Goal: Information Seeking & Learning: Learn about a topic

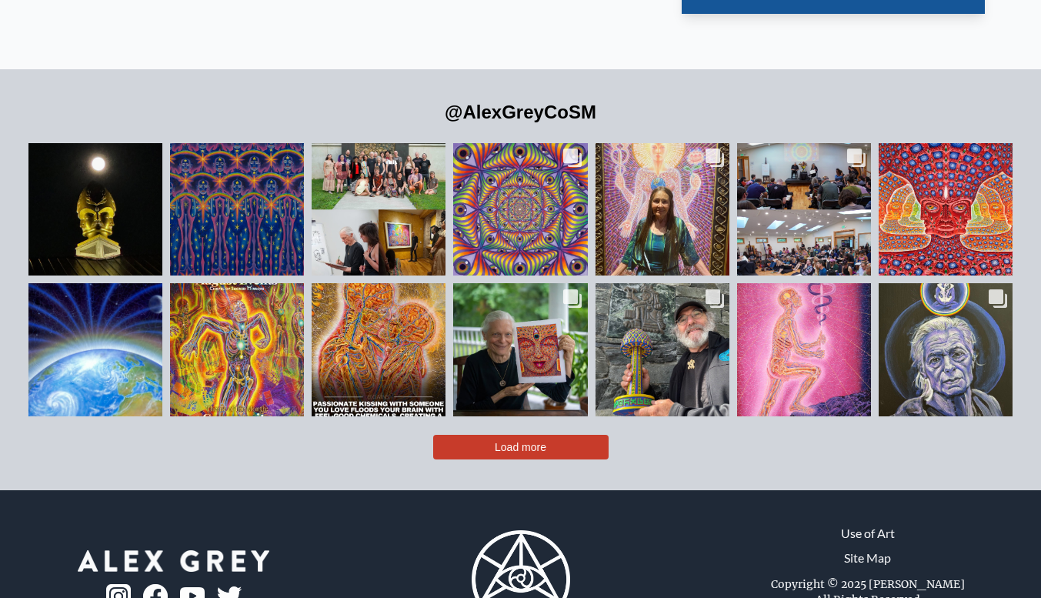
scroll to position [3323, 0]
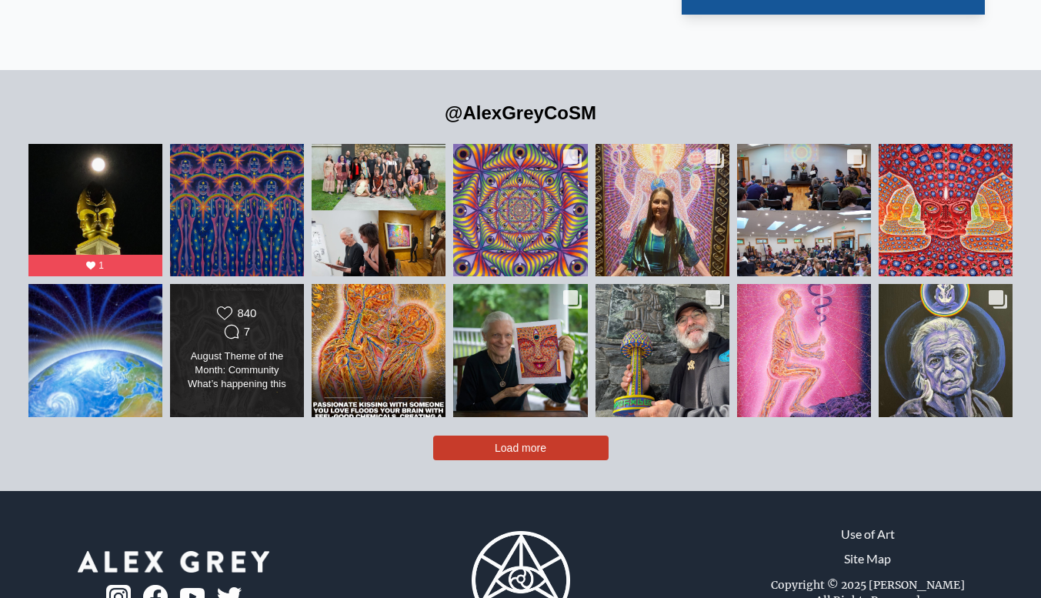
click at [280, 308] on div "Likes Count 840 Comments Count 7" at bounding box center [236, 323] width 108 height 37
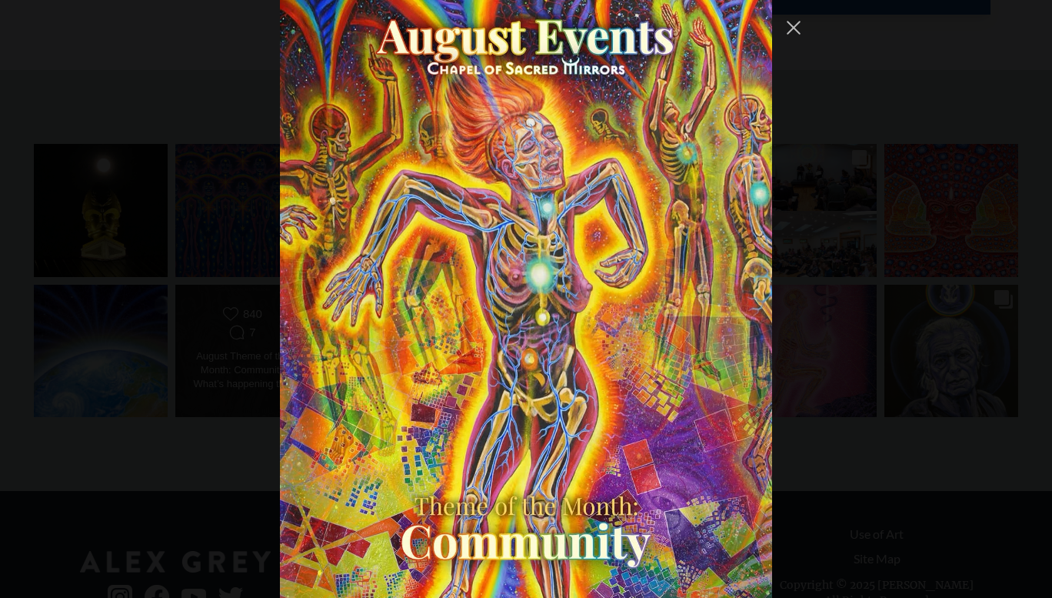
scroll to position [2321, 0]
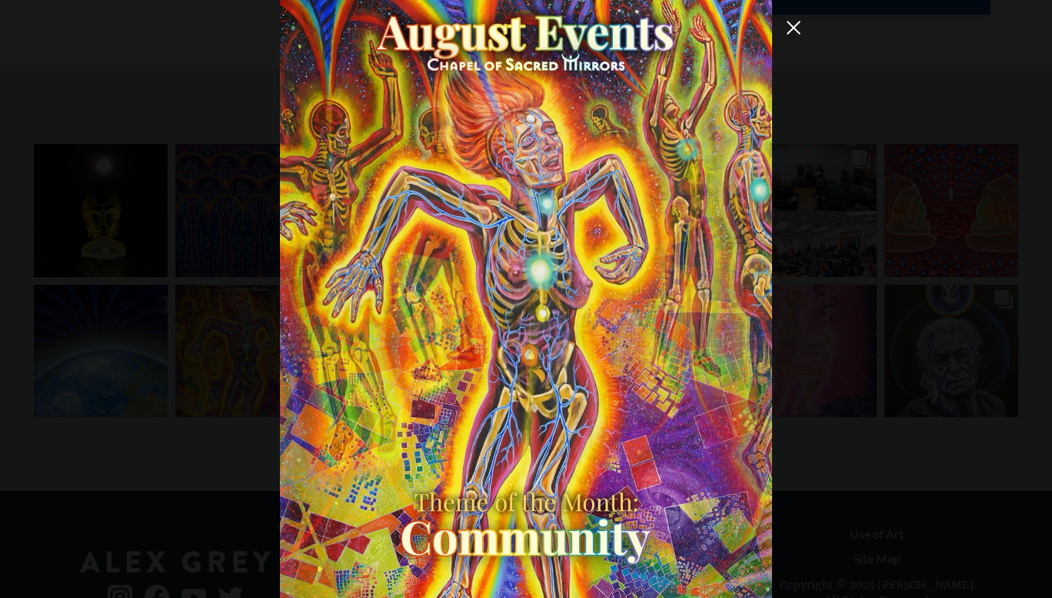
click at [791, 25] on button "Close Instagram Feed Popup" at bounding box center [793, 27] width 25 height 25
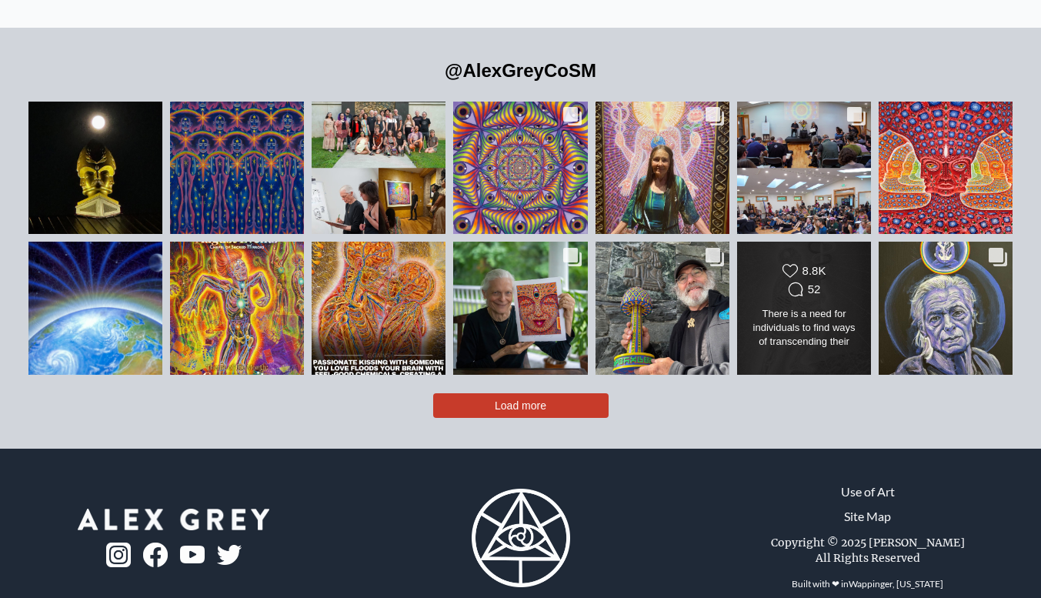
scroll to position [3367, 0]
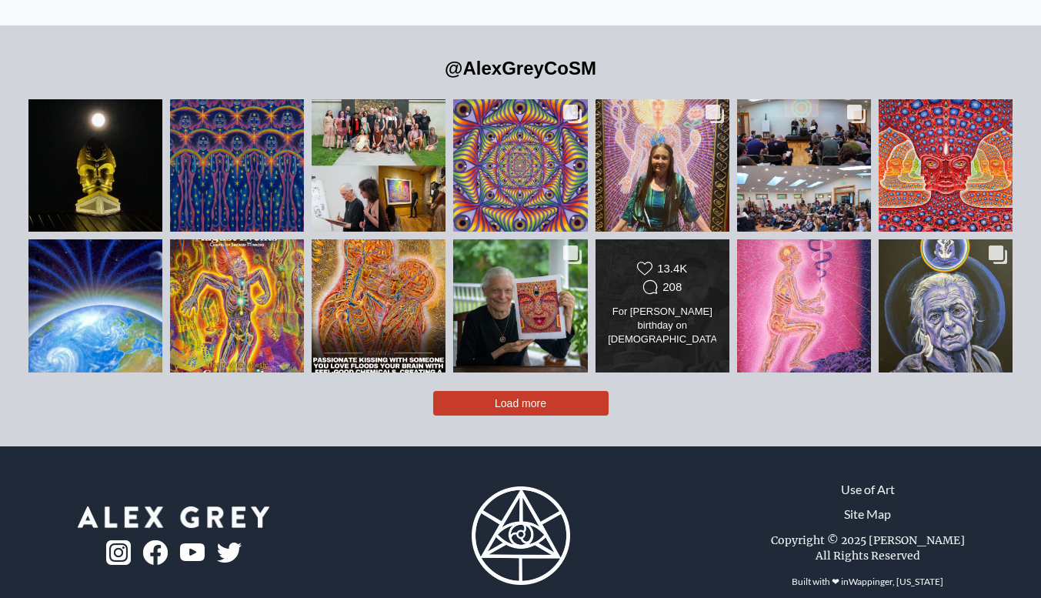
click at [688, 308] on div "For Paul Stamets birthday on July 17th, Allyson & I gifted him a special Pabloc…" at bounding box center [662, 326] width 108 height 43
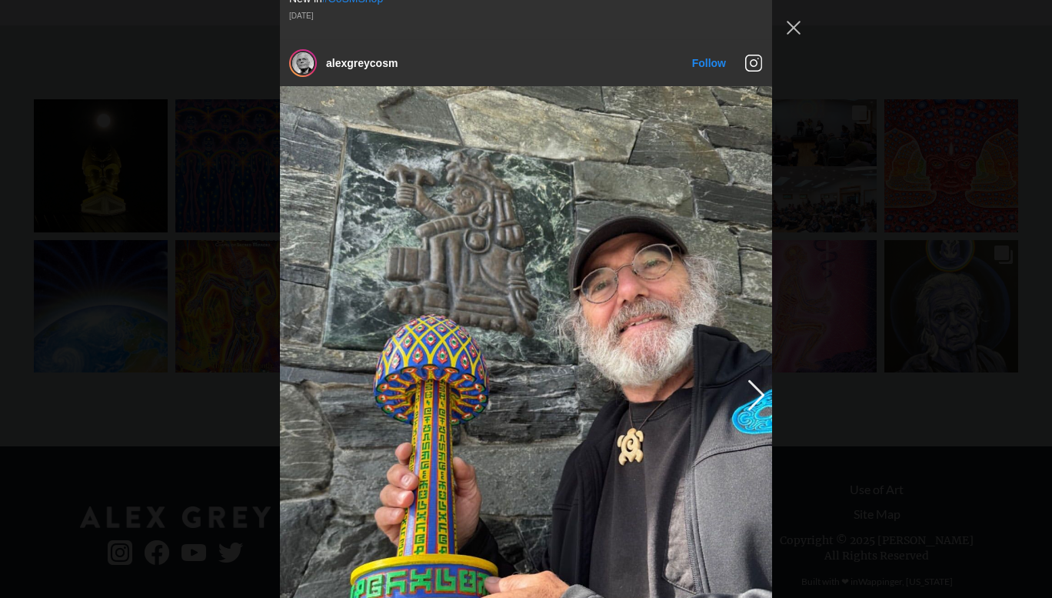
scroll to position [5210, 0]
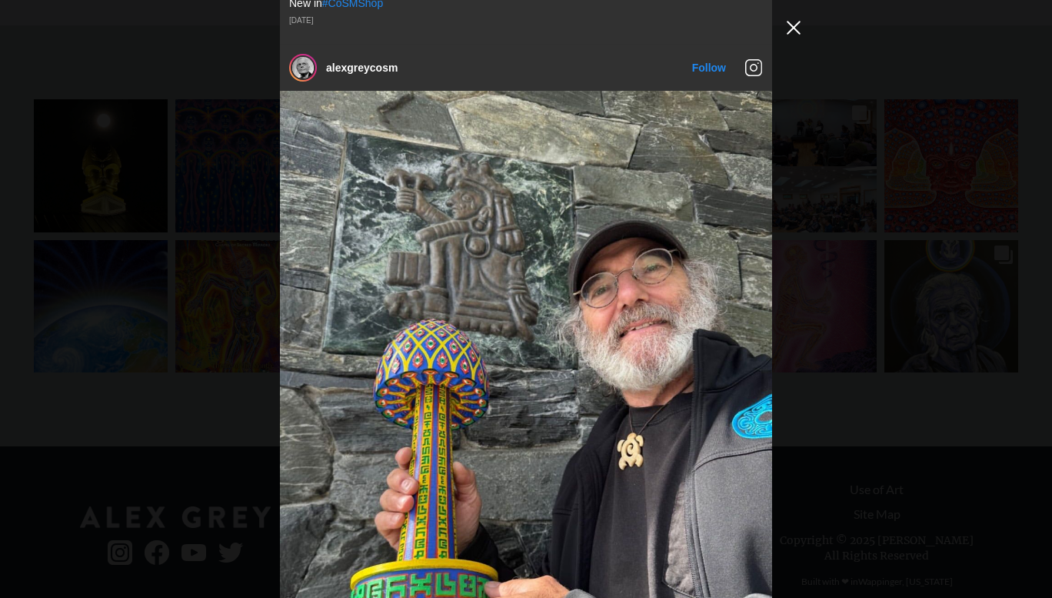
click at [794, 32] on button "Close Instagram Feed Popup" at bounding box center [793, 27] width 25 height 25
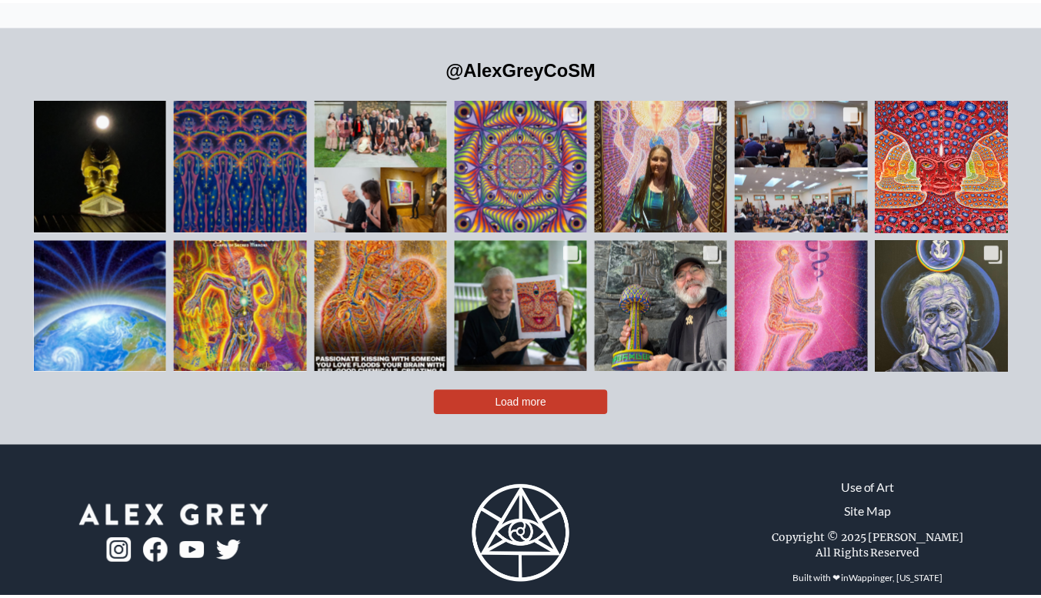
scroll to position [3367, 0]
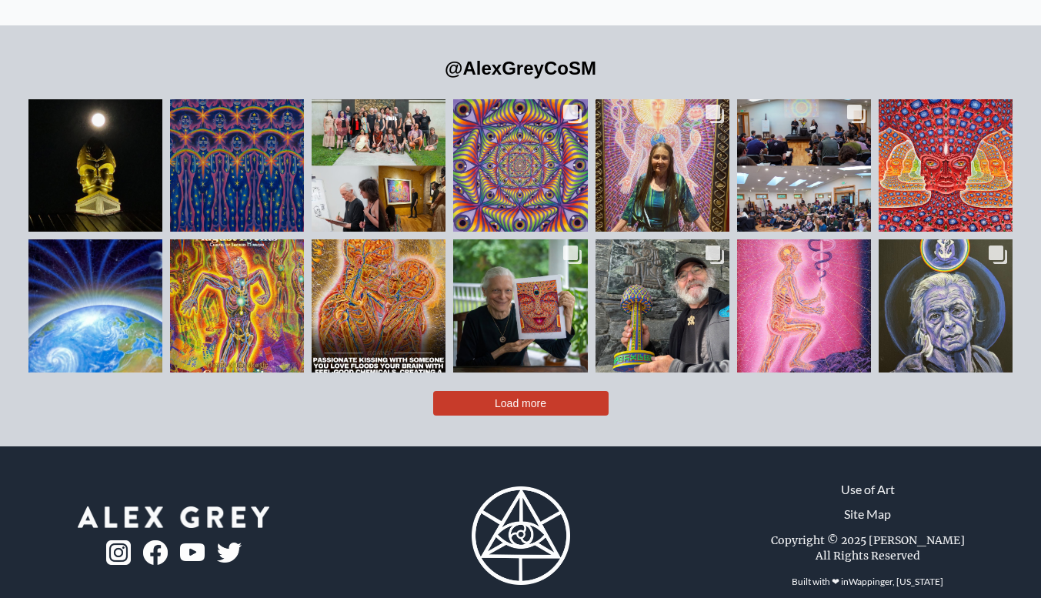
click at [565, 391] on button "Load more" at bounding box center [520, 403] width 175 height 25
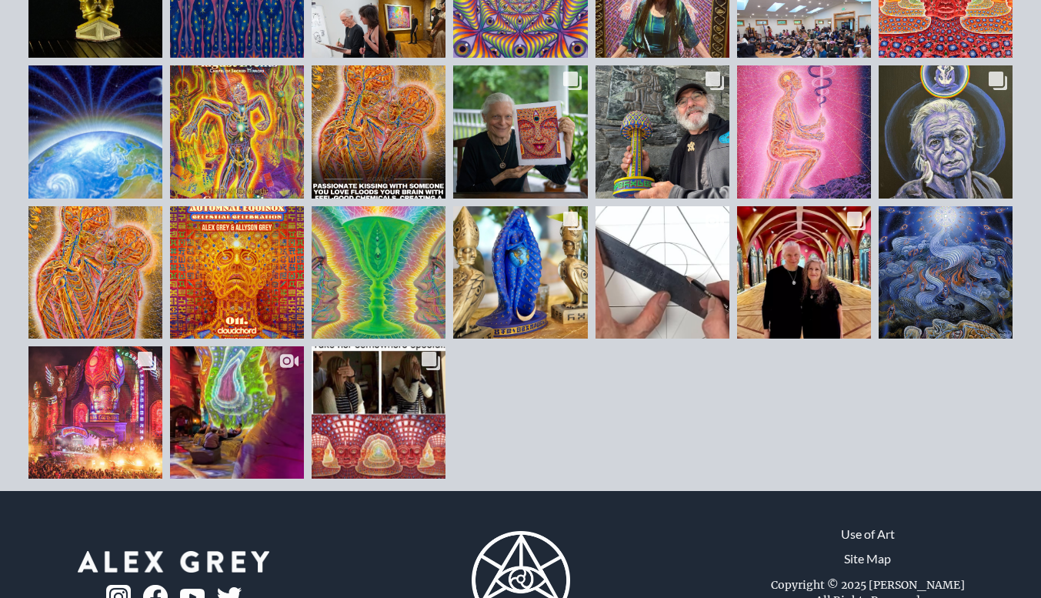
scroll to position [3542, 0]
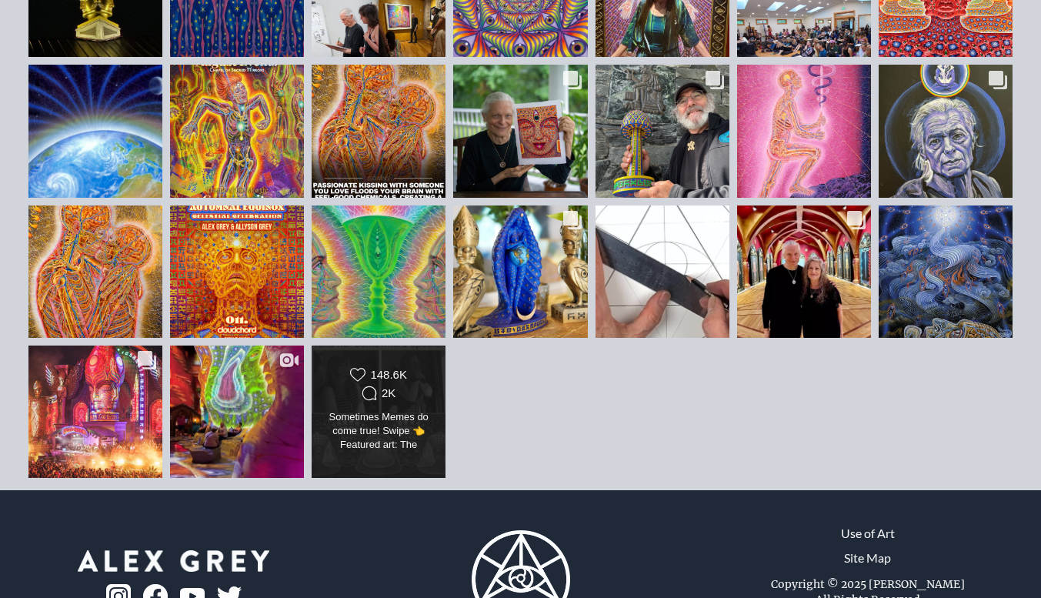
click at [385, 410] on div "Sometimes Memes do come true! Swipe 👈 Featured art: The Infinitizer by Allyson …" at bounding box center [379, 431] width 108 height 43
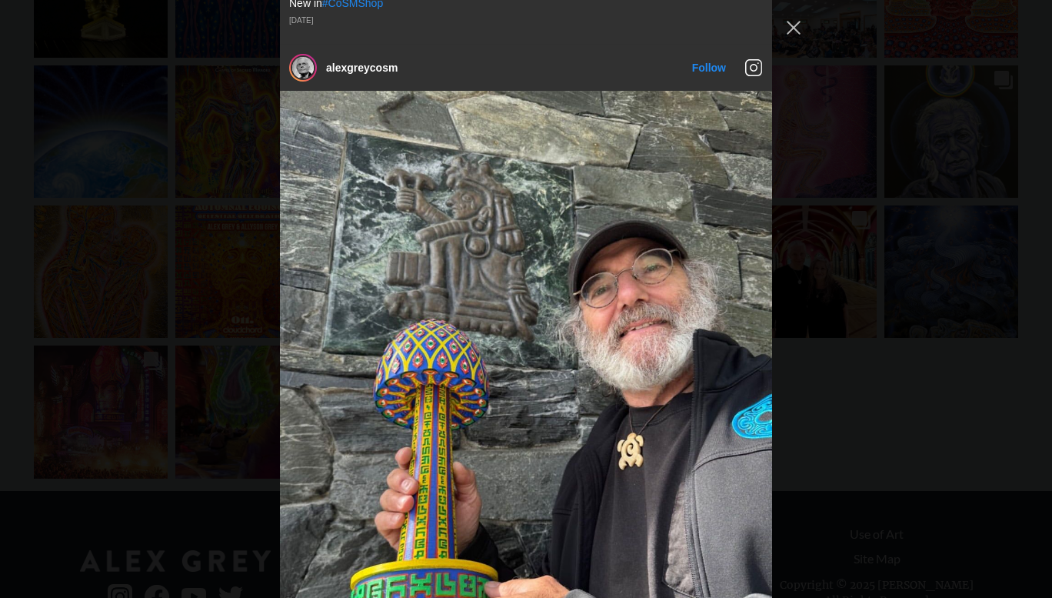
scroll to position [10745, 0]
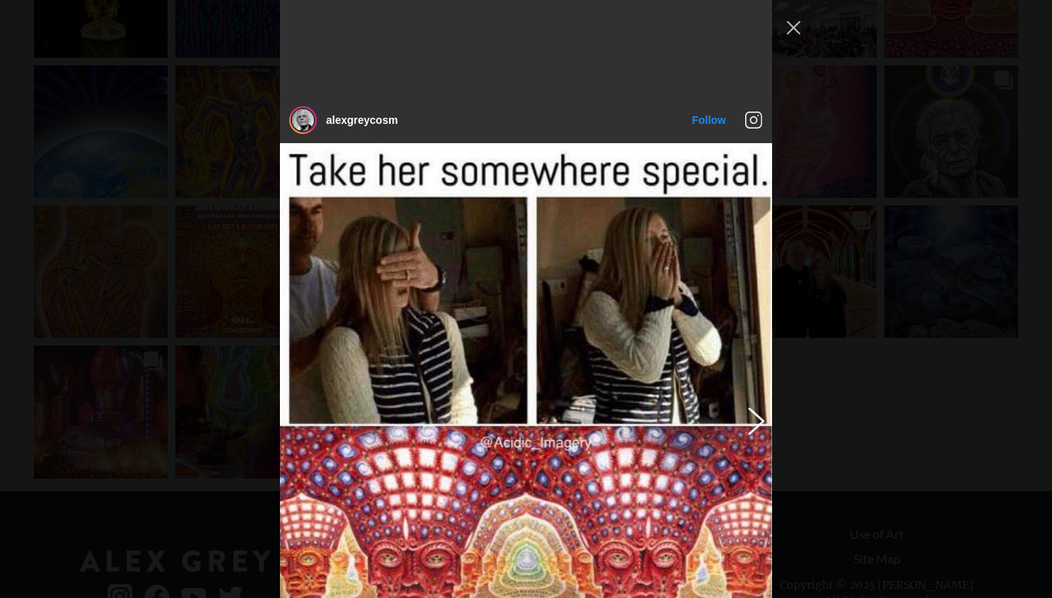
click at [749, 406] on button "Previous image" at bounding box center [753, 420] width 18 height 28
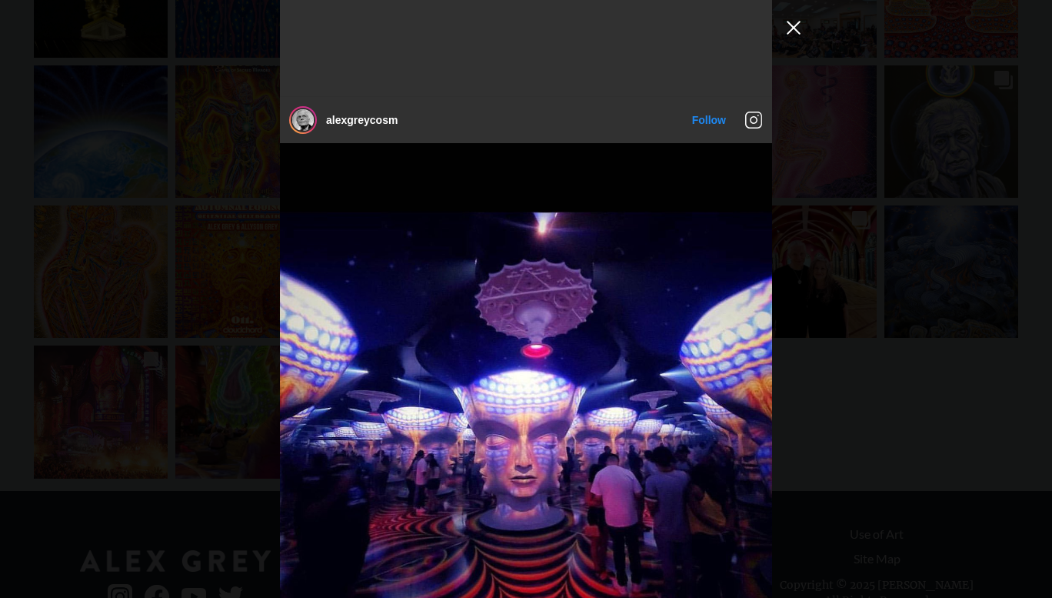
click at [791, 28] on button "Close Instagram Feed Popup" at bounding box center [793, 27] width 25 height 25
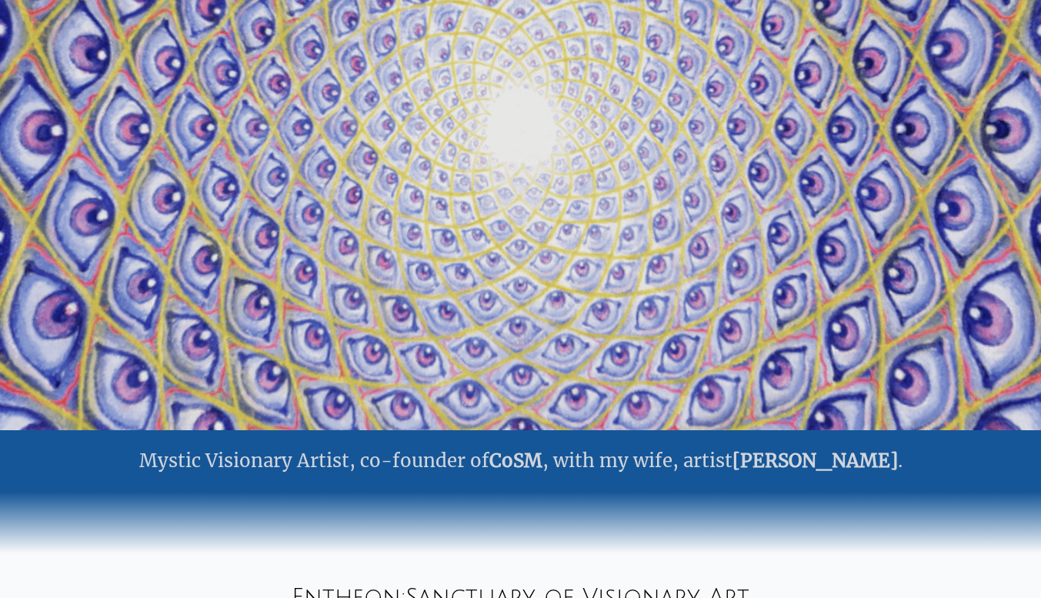
scroll to position [0, 0]
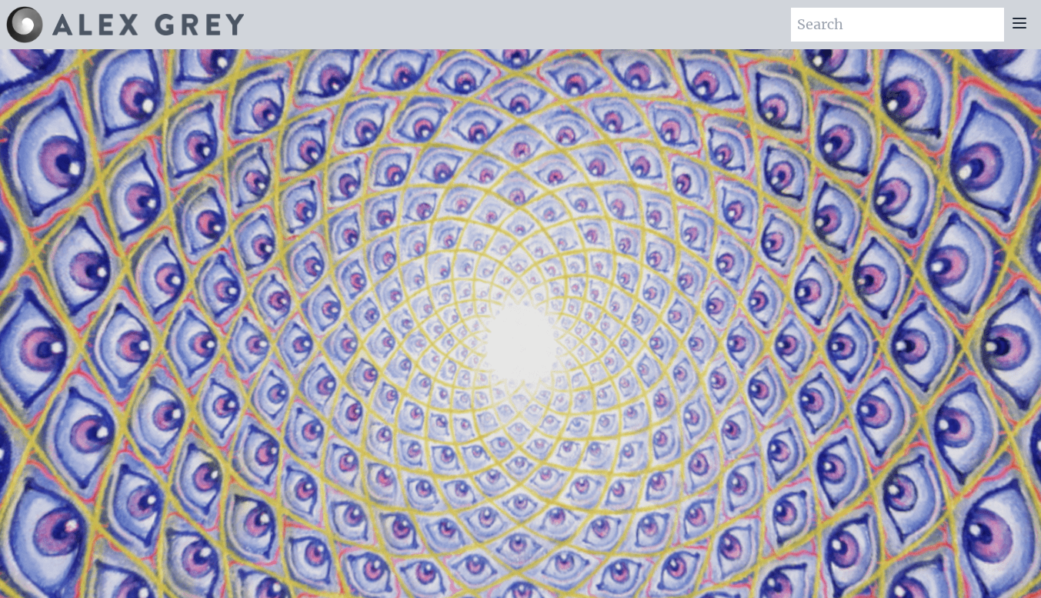
click at [1018, 29] on icon at bounding box center [1019, 23] width 18 height 18
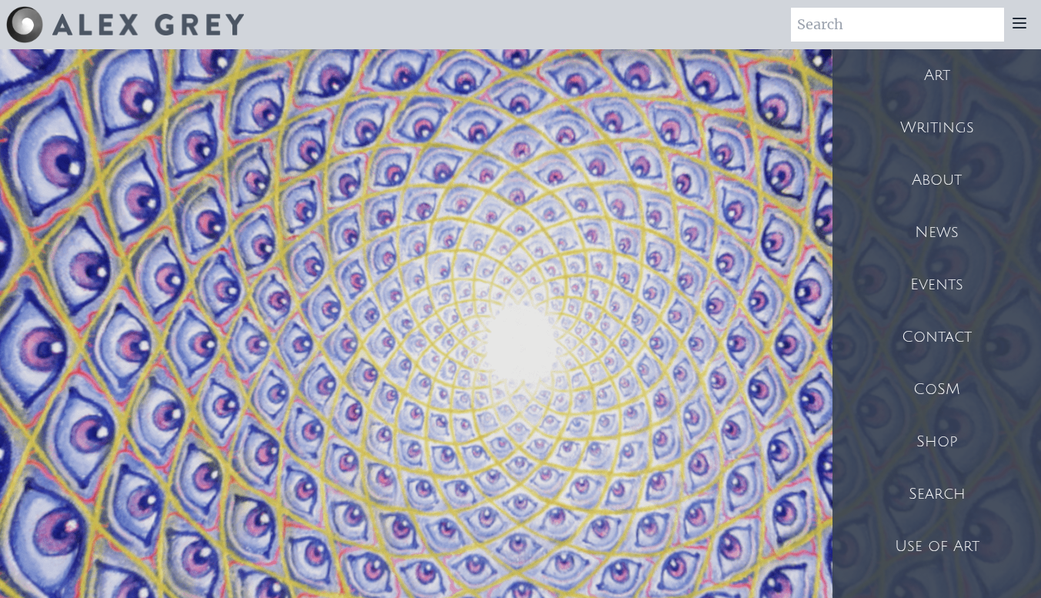
click at [941, 135] on div "Writings" at bounding box center [936, 128] width 208 height 52
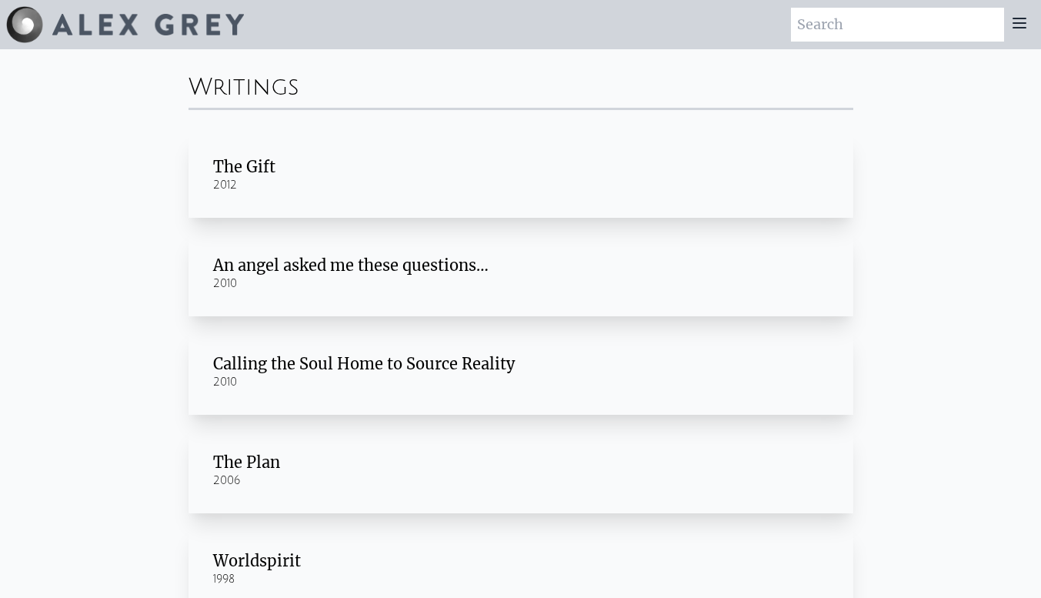
click at [254, 168] on div "The Gift" at bounding box center [520, 167] width 615 height 22
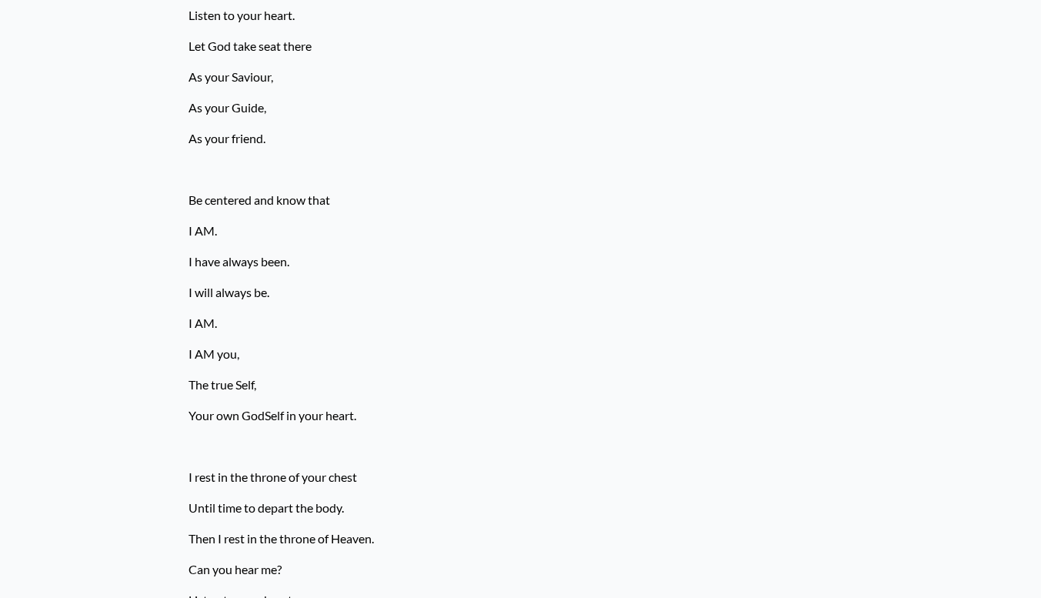
scroll to position [776, 0]
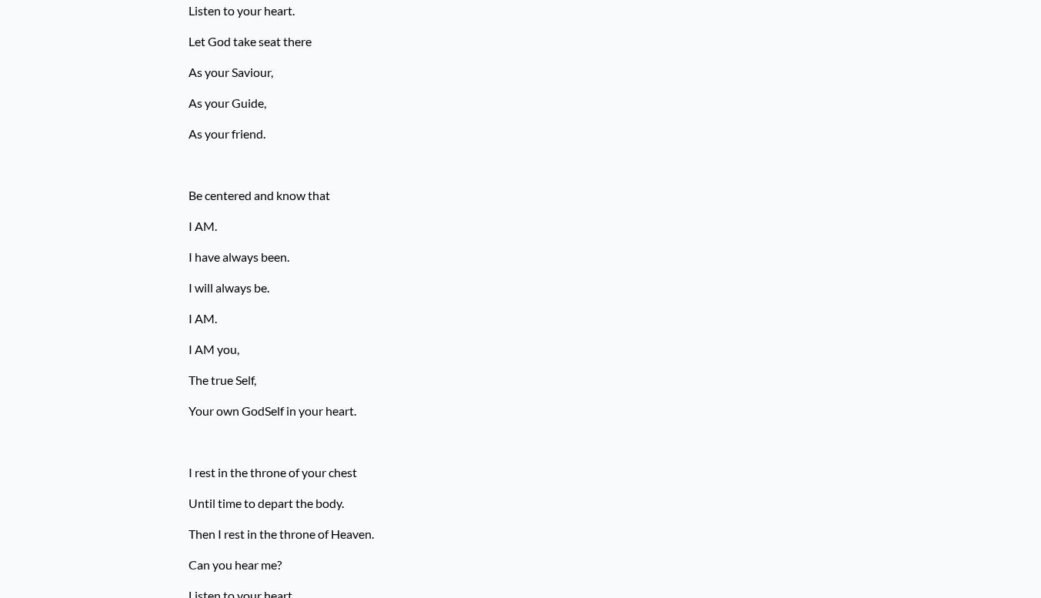
click at [470, 185] on p "Be centered and know that" at bounding box center [520, 195] width 665 height 31
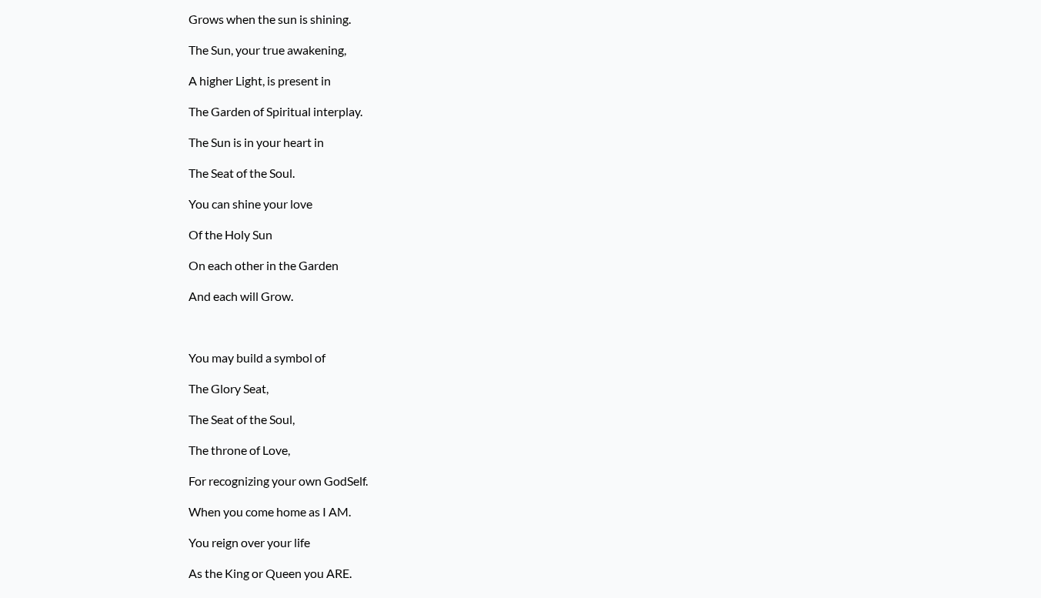
scroll to position [4739, 0]
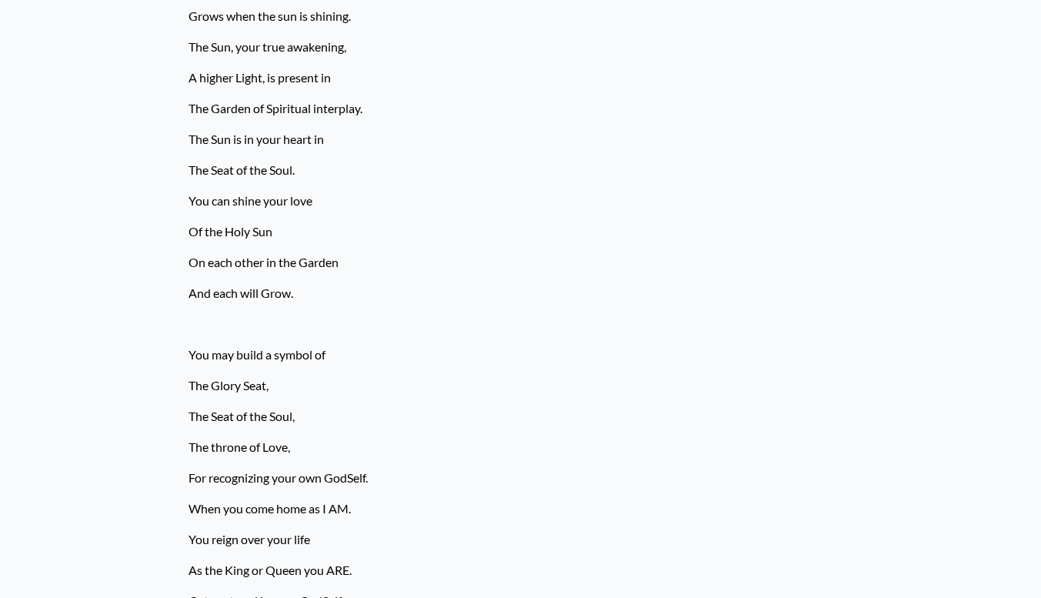
click at [470, 188] on p "You can shine your love" at bounding box center [520, 200] width 665 height 31
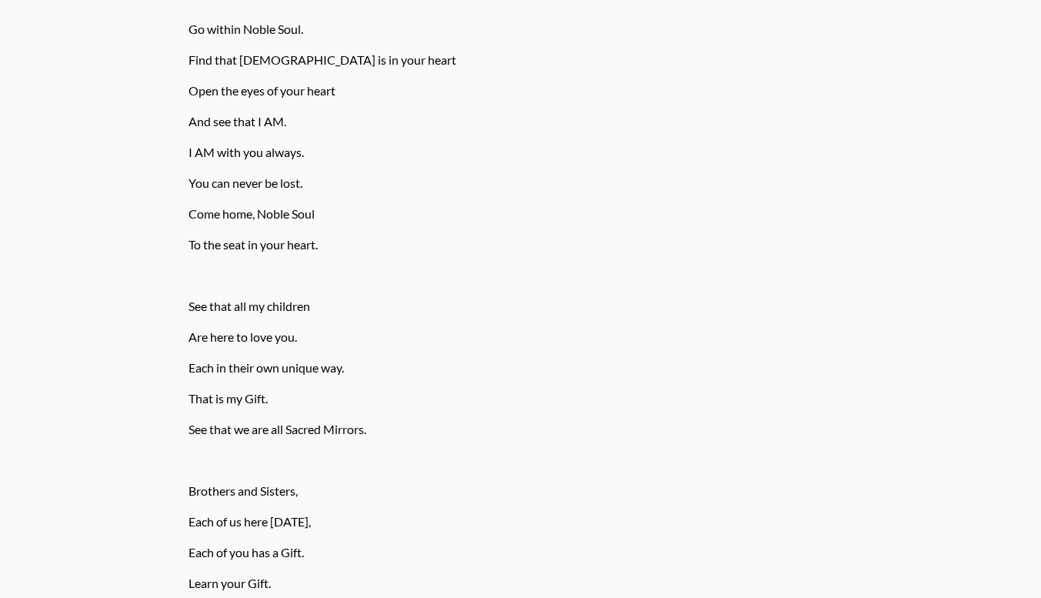
scroll to position [0, 0]
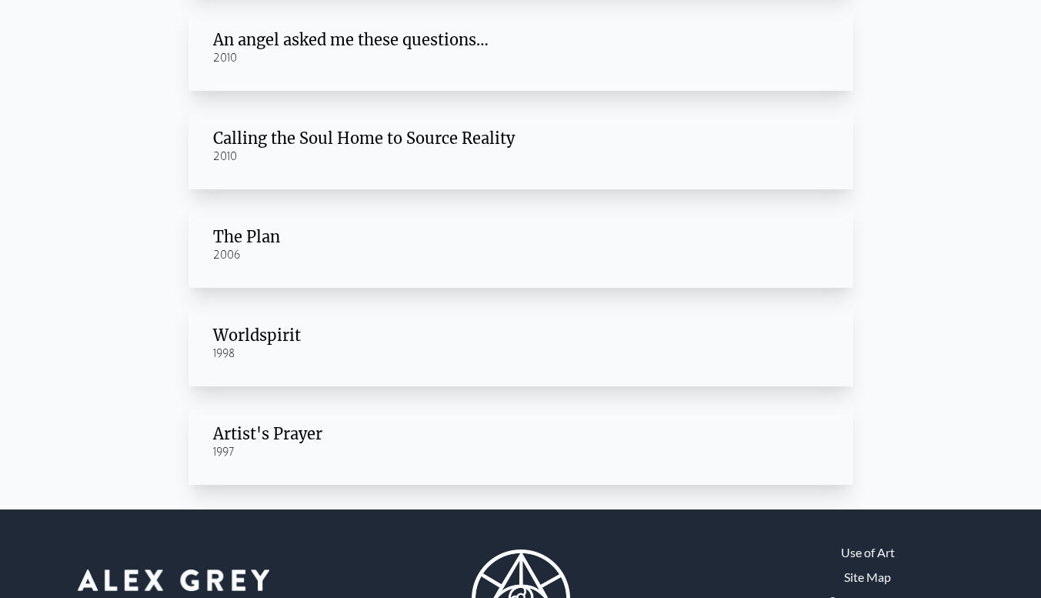
scroll to position [315, 0]
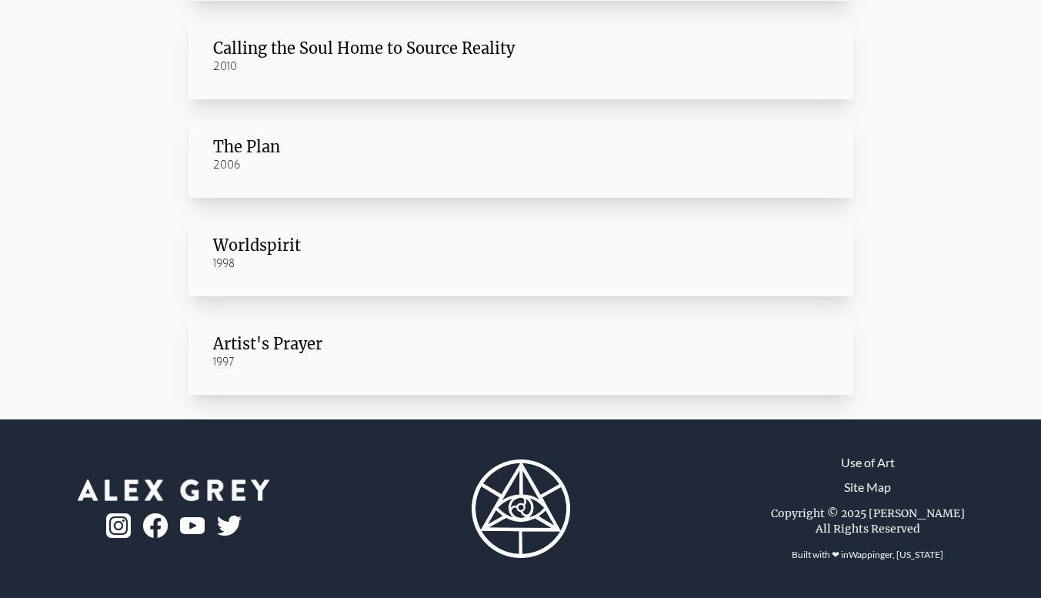
click at [255, 355] on div "1997" at bounding box center [520, 362] width 615 height 15
